Goal: Information Seeking & Learning: Learn about a topic

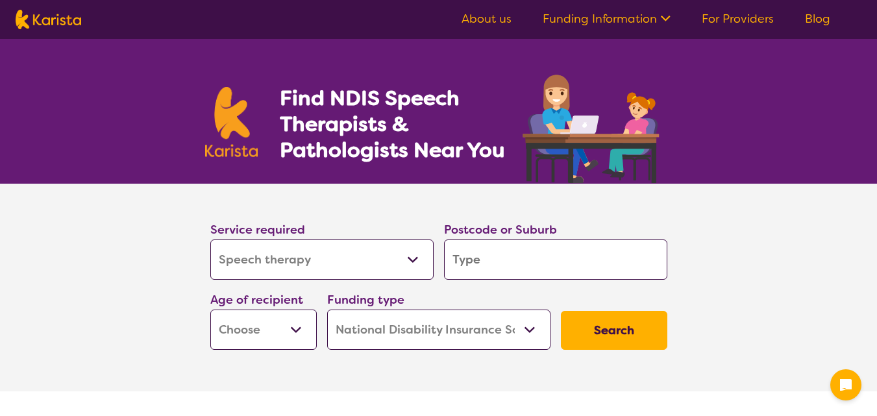
select select "Speech therapy"
select select "NDIS"
select select "Speech therapy"
select select "NDIS"
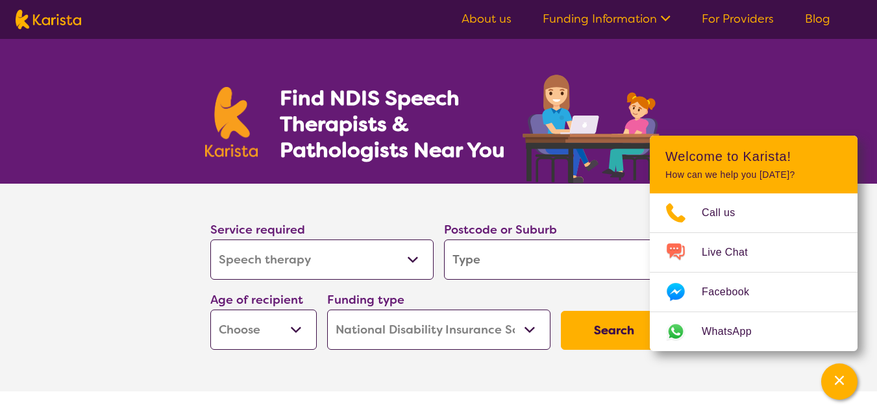
click at [471, 258] on input "search" at bounding box center [555, 260] width 223 height 40
type input "3"
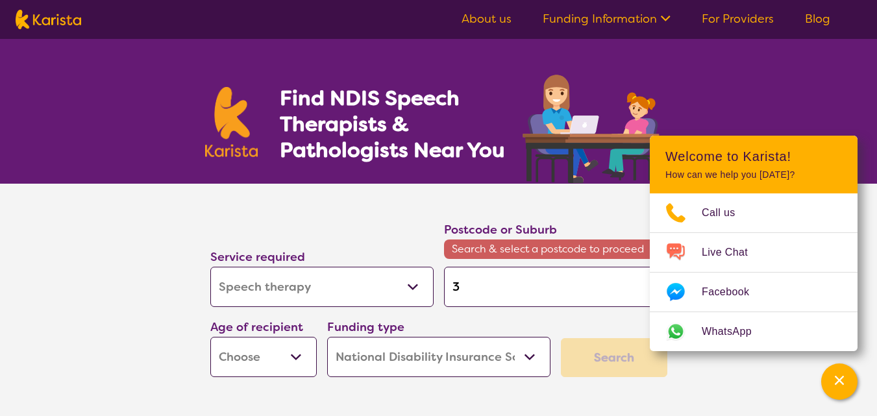
type input "30"
type input "305"
type input "3056"
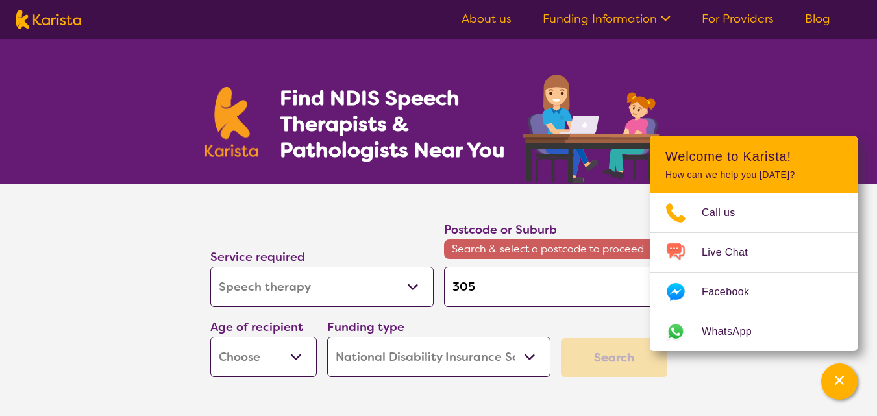
type input "3056"
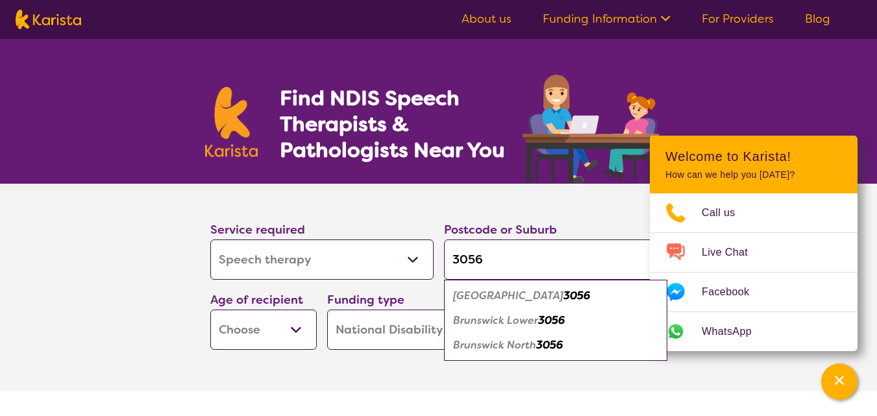
type input "3056"
click at [470, 305] on div "Brunswick 3056" at bounding box center [556, 296] width 210 height 25
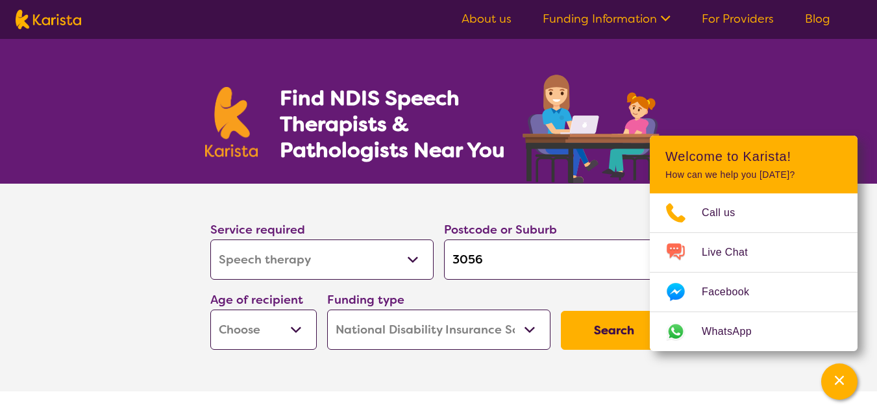
click at [247, 347] on select "Early Childhood - 0 to 9 Child - 10 to 11 Adolescent - 12 to 17 Adult - 18 to 6…" at bounding box center [263, 330] width 106 height 40
select select "EC"
click at [210, 310] on select "Early Childhood - 0 to 9 Child - 10 to 11 Adolescent - 12 to 17 Adult - 18 to 6…" at bounding box center [263, 330] width 106 height 40
select select "EC"
click at [408, 337] on select "Home Care Package (HCP) National Disability Insurance Scheme (NDIS) I don't know" at bounding box center [438, 330] width 223 height 40
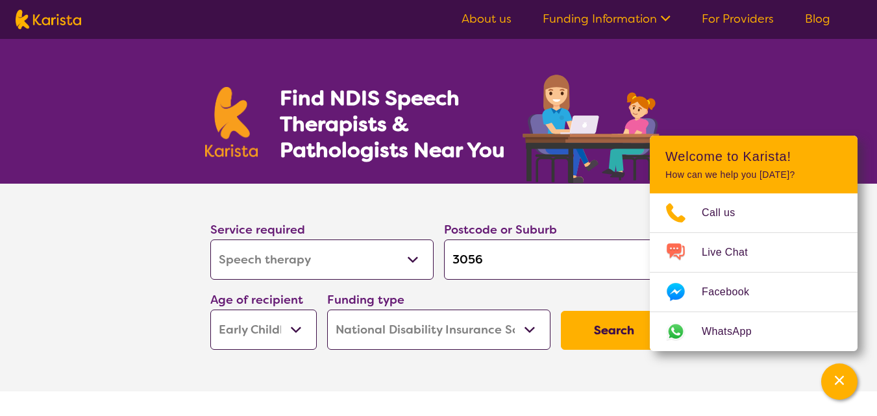
click at [327, 310] on select "Home Care Package (HCP) National Disability Insurance Scheme (NDIS) I don't know" at bounding box center [438, 330] width 223 height 40
click at [629, 336] on button "Search" at bounding box center [614, 330] width 106 height 39
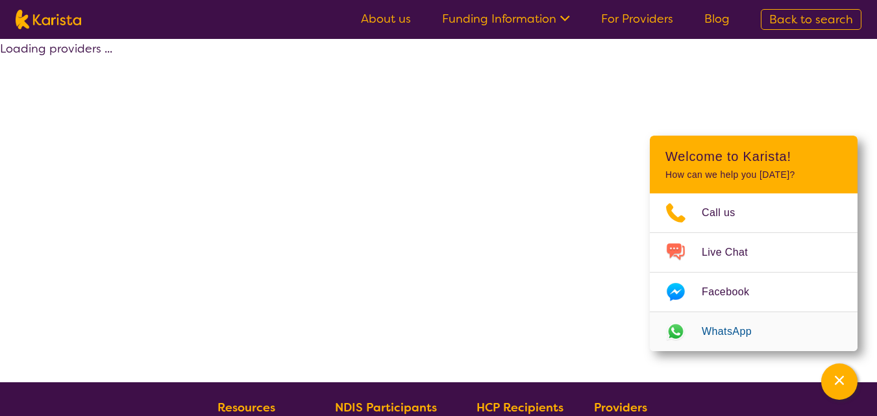
select select "by_score"
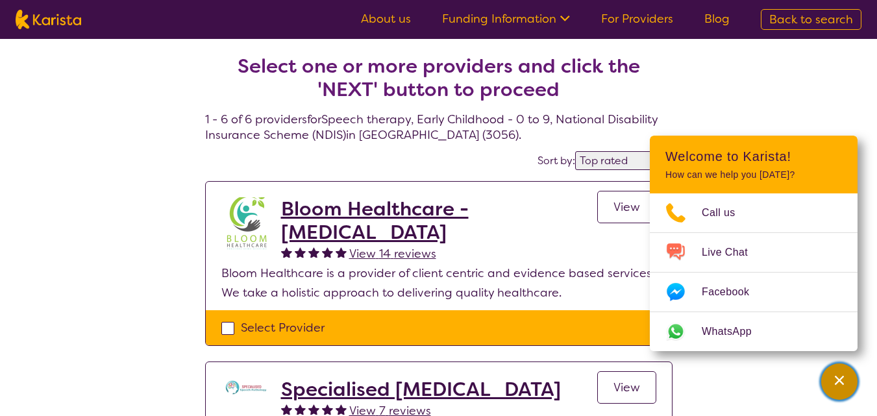
click at [843, 388] on div "Channel Menu" at bounding box center [840, 382] width 26 height 29
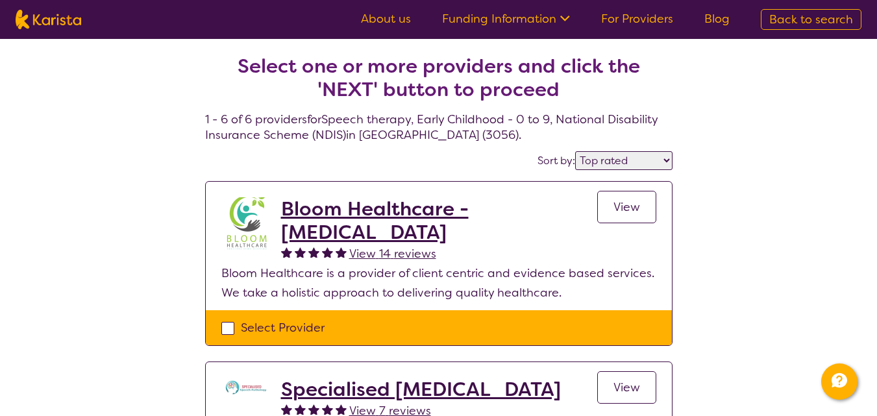
click at [627, 197] on link "View" at bounding box center [626, 207] width 59 height 32
